Goal: Information Seeking & Learning: Learn about a topic

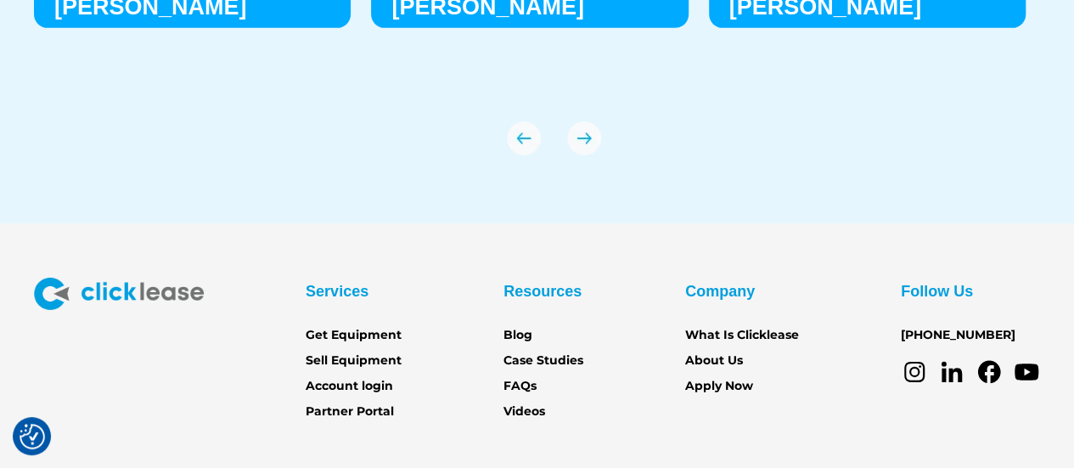
scroll to position [6030, 0]
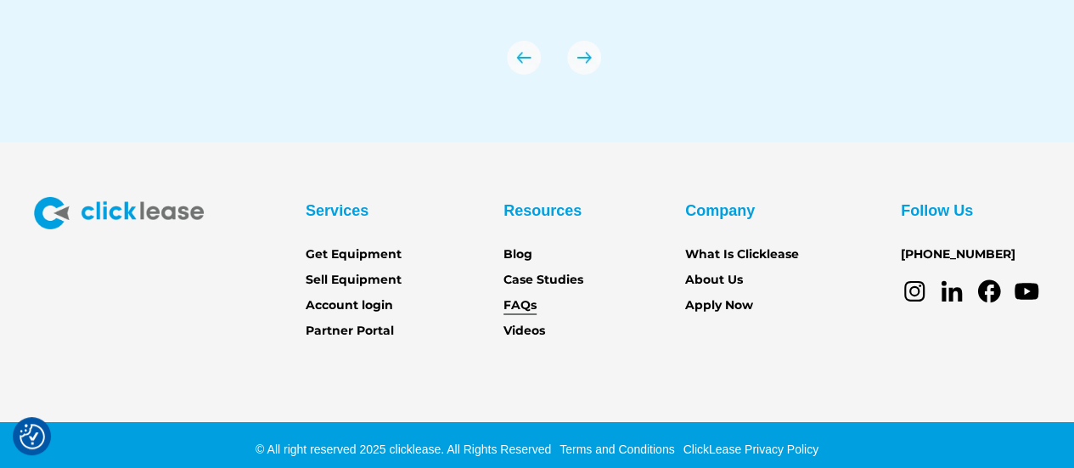
click at [515, 306] on link "FAQs" at bounding box center [520, 305] width 33 height 19
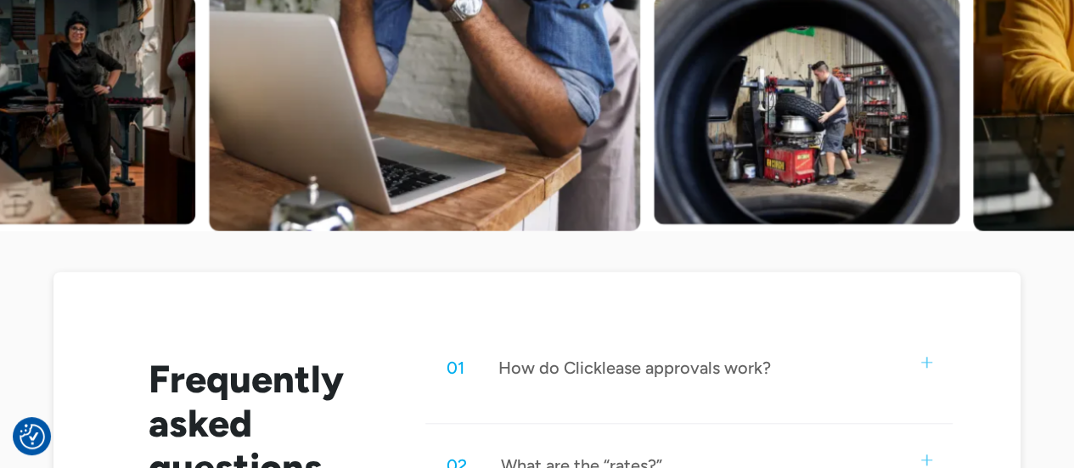
scroll to position [849, 0]
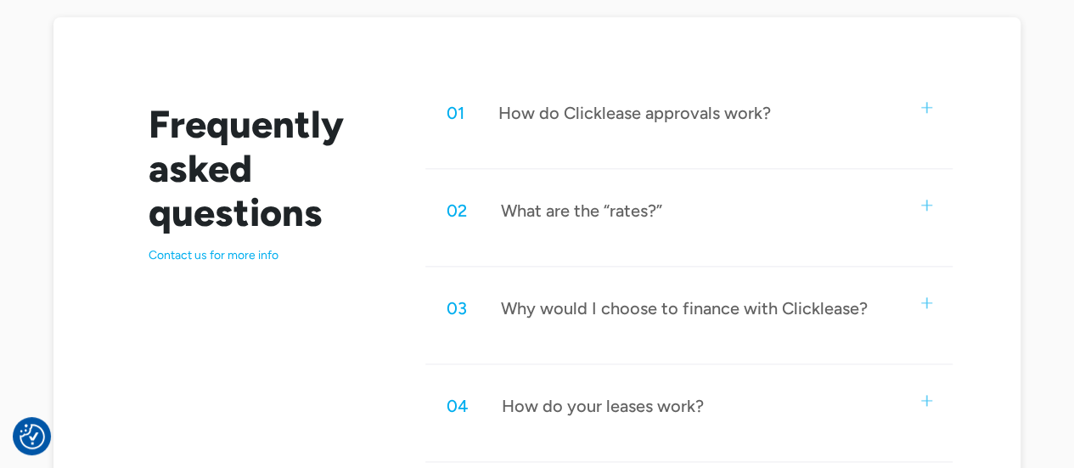
click at [926, 103] on img at bounding box center [927, 107] width 11 height 11
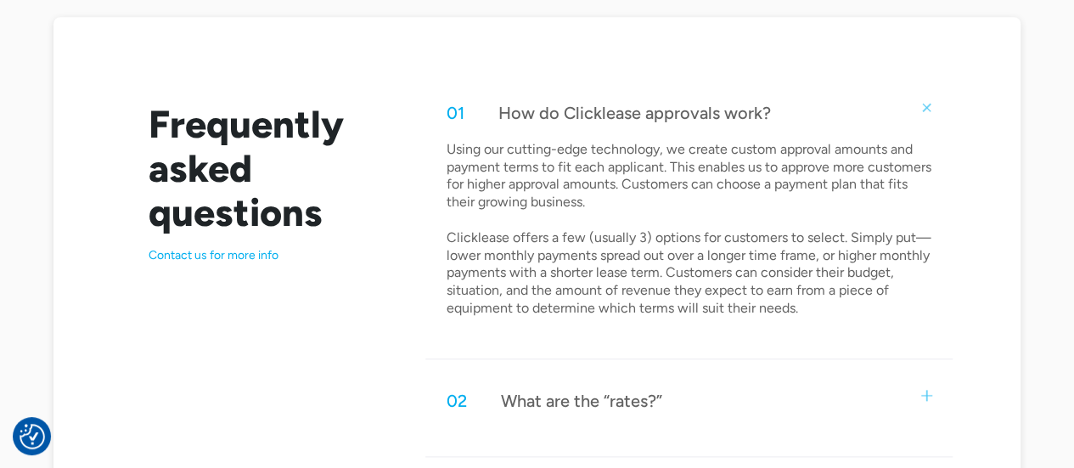
click at [927, 104] on img at bounding box center [926, 106] width 15 height 15
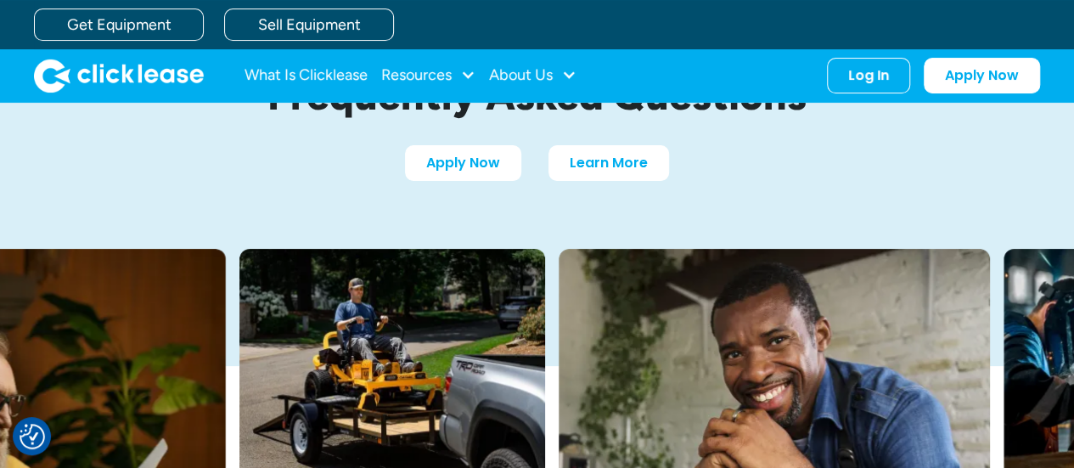
scroll to position [0, 0]
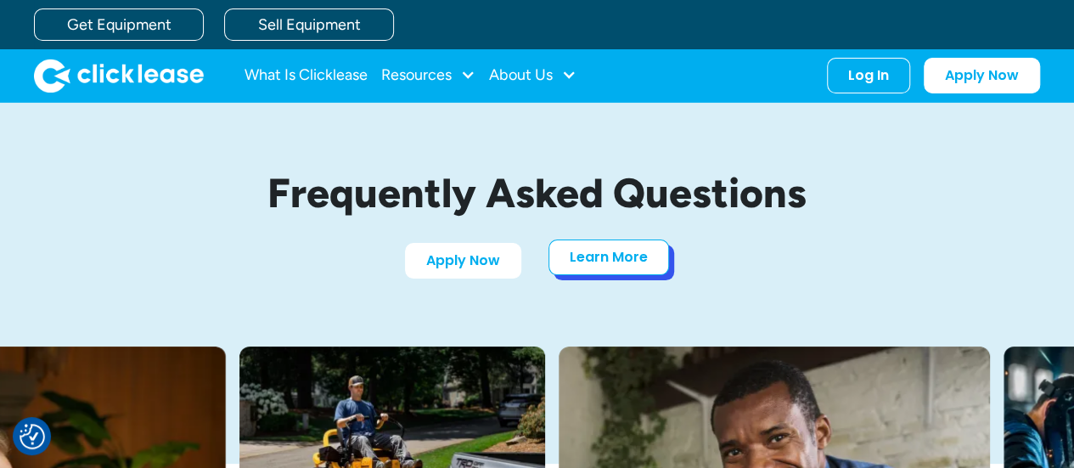
click at [640, 251] on link "Learn More" at bounding box center [609, 258] width 121 height 36
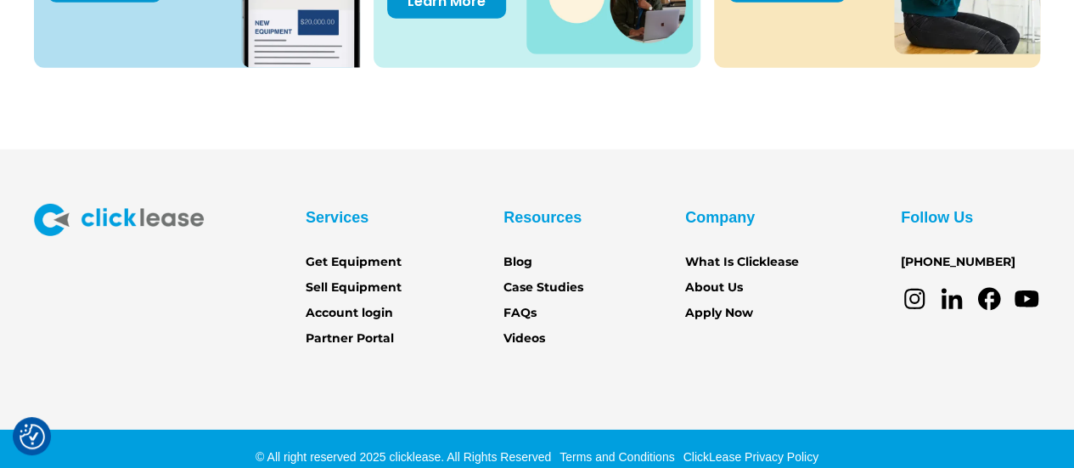
scroll to position [2503, 0]
